Goal: Task Accomplishment & Management: Complete application form

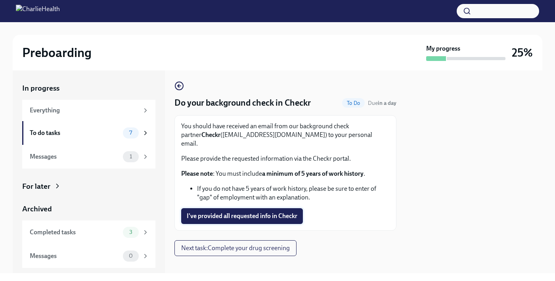
scroll to position [2, 0]
click at [251, 214] on button "I've provided all requested info in Checkr" at bounding box center [242, 217] width 122 height 16
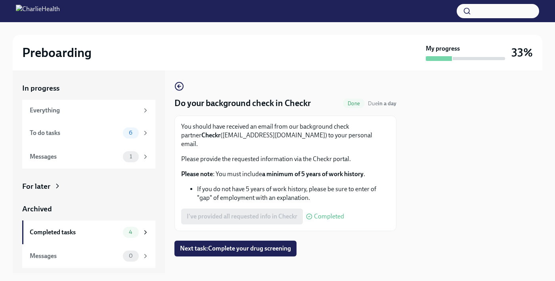
scroll to position [0, 0]
click at [218, 245] on span "Next task : Complete your drug screening" at bounding box center [235, 249] width 111 height 8
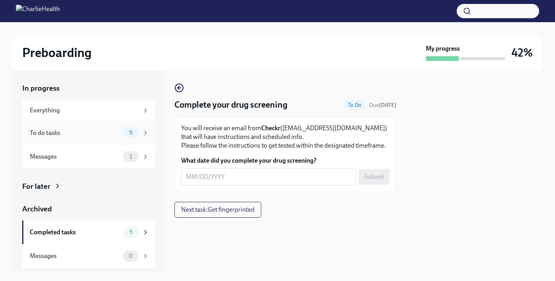
click at [126, 129] on div "5" at bounding box center [131, 133] width 16 height 11
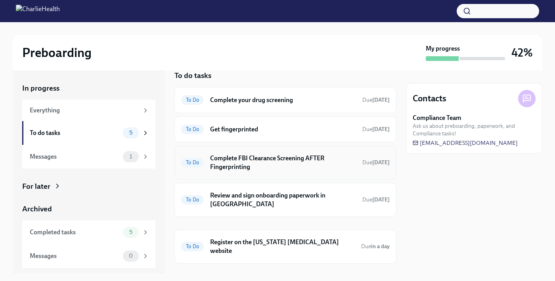
scroll to position [12, 0]
click at [112, 161] on div "Messages 1" at bounding box center [89, 156] width 119 height 11
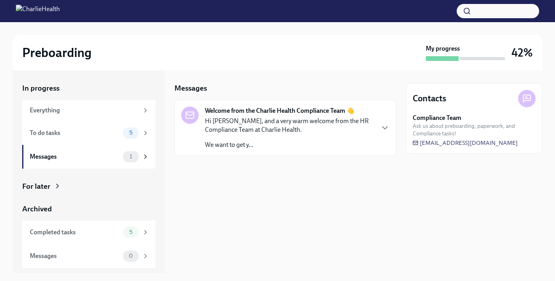
click at [308, 145] on p "We want to get y..." at bounding box center [289, 145] width 169 height 9
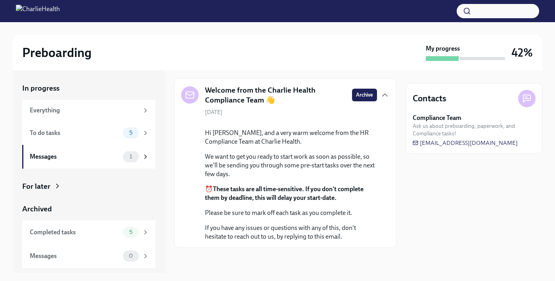
scroll to position [70, 0]
click at [116, 132] on div "To do tasks" at bounding box center [75, 133] width 90 height 9
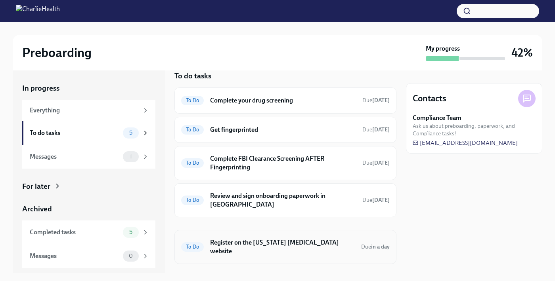
click at [230, 248] on div "To Do Register on the [US_STATE] [MEDICAL_DATA] website Due in a day" at bounding box center [285, 247] width 222 height 34
click at [235, 240] on div "To Do Register on the [US_STATE] [MEDICAL_DATA] website Due in a day" at bounding box center [285, 247] width 208 height 21
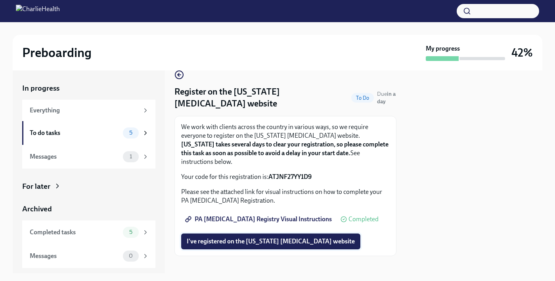
scroll to position [13, 0]
click at [261, 238] on span "I've registered on the [US_STATE] [MEDICAL_DATA] website" at bounding box center [271, 242] width 168 height 8
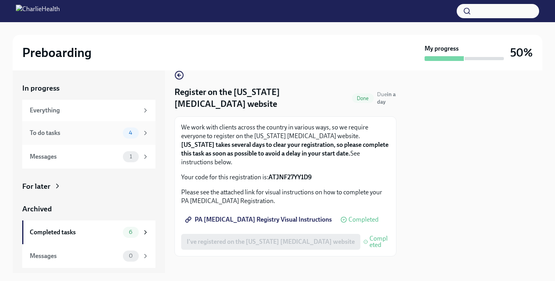
click at [113, 130] on div "To do tasks" at bounding box center [75, 133] width 90 height 9
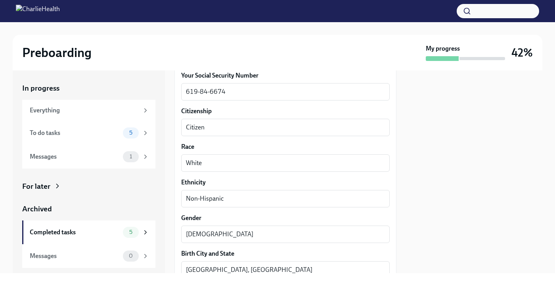
scroll to position [468, 0]
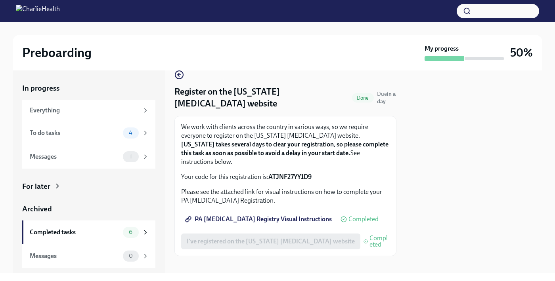
scroll to position [13, 0]
click at [283, 216] on span "PA Child Abuse Registry Visual Instructions" at bounding box center [259, 220] width 145 height 8
